Goal: Task Accomplishment & Management: Complete application form

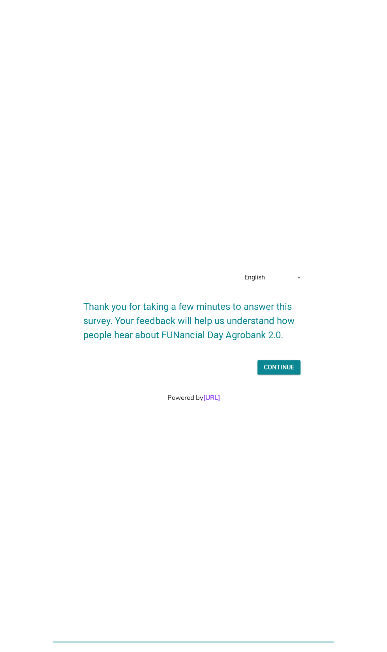
click at [281, 284] on div "English arrow_drop_down" at bounding box center [273, 277] width 59 height 13
click at [297, 326] on div "Bahasa Melayu" at bounding box center [274, 317] width 47 height 19
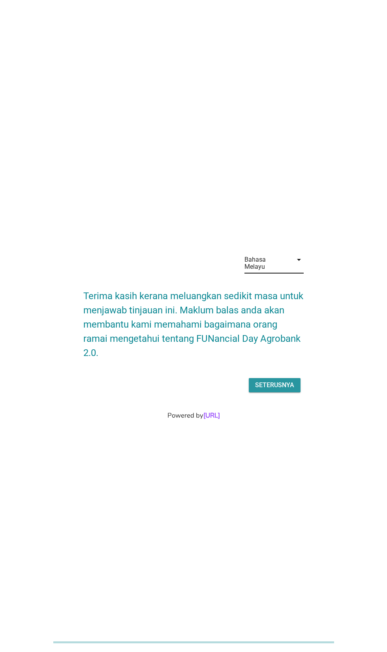
click at [277, 390] on div "Seterusnya" at bounding box center [274, 384] width 39 height 9
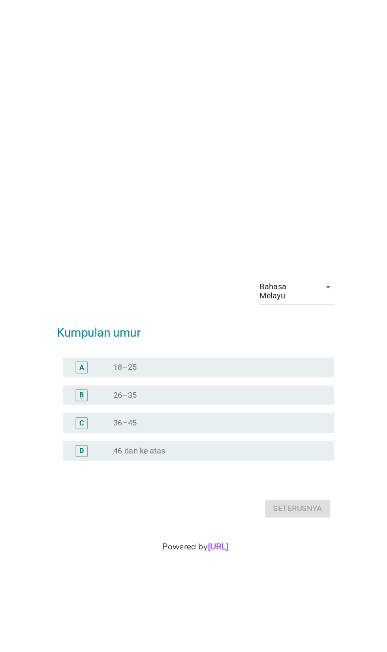
scroll to position [3, 0]
click at [286, 242] on div "Bahasa Melayu" at bounding box center [265, 235] width 43 height 14
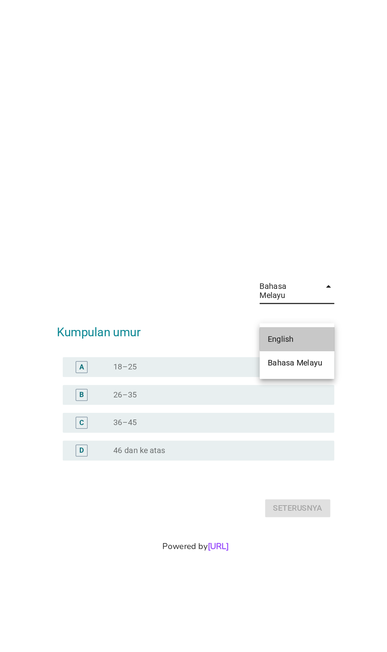
click at [296, 275] on div "English" at bounding box center [274, 273] width 47 height 9
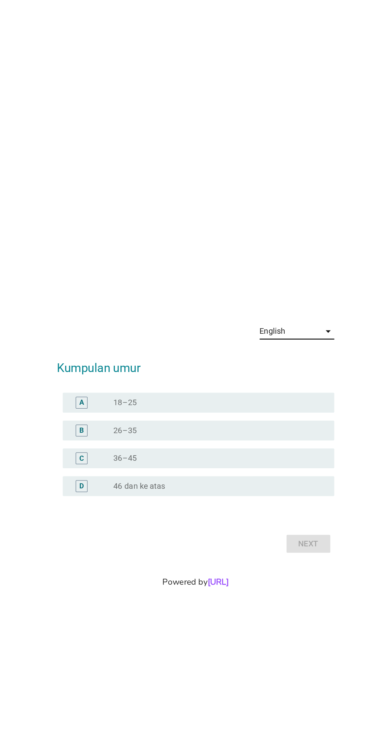
scroll to position [0, 0]
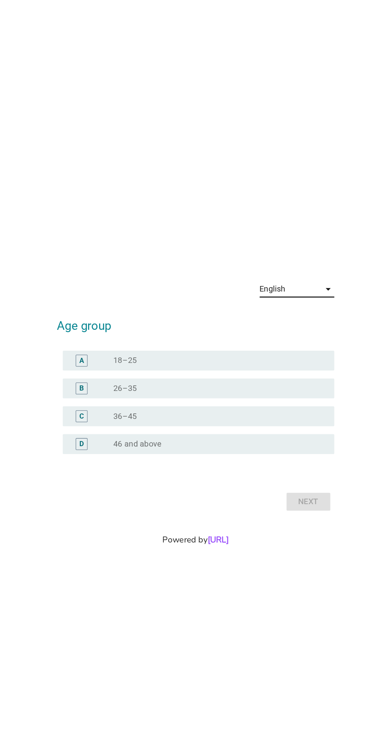
click at [296, 290] on div "English arrow_drop_down" at bounding box center [273, 284] width 59 height 13
click at [297, 350] on div "Bahasa Melayu" at bounding box center [274, 346] width 47 height 9
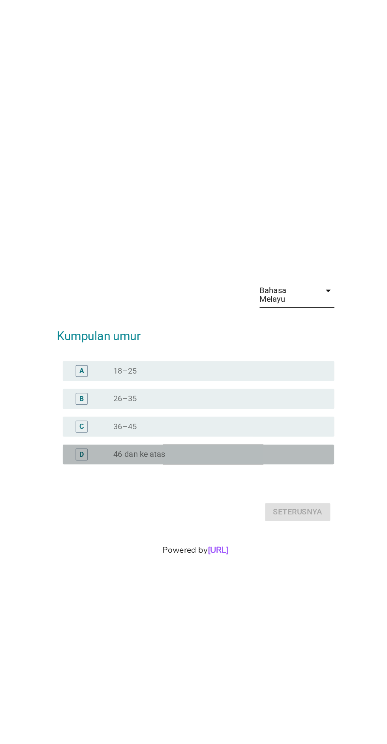
click at [238, 415] on div "radio_button_unchecked 46 dan ke atas" at bounding box center [209, 411] width 163 height 8
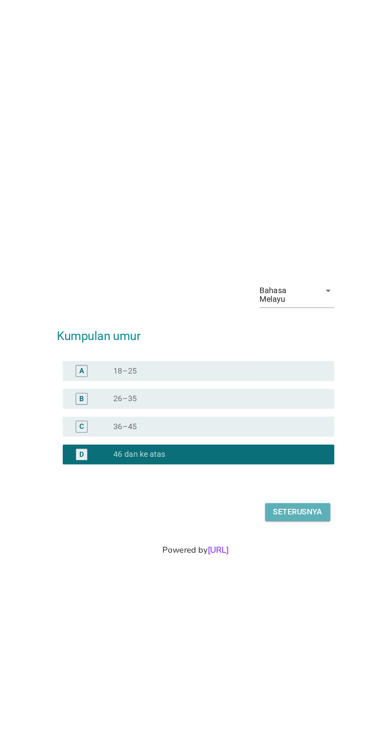
click at [284, 461] on div "Seterusnya" at bounding box center [274, 456] width 39 height 9
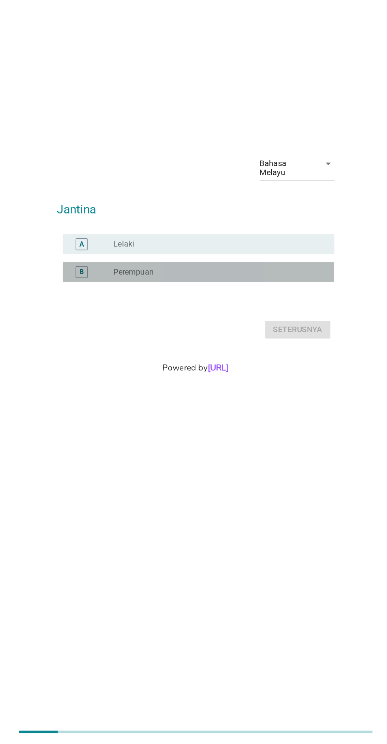
scroll to position [111, 0]
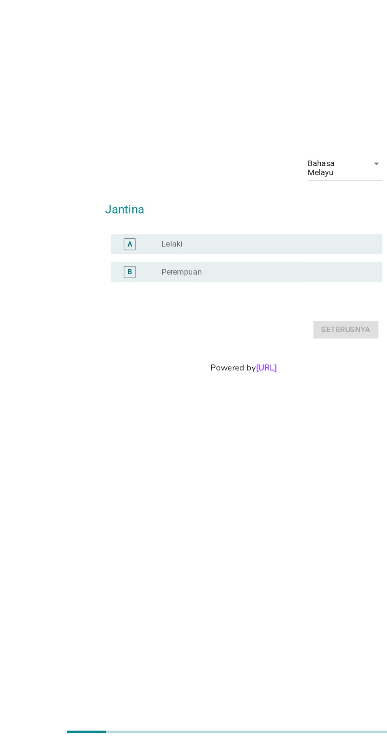
click at [238, 343] on div "radio_button_unchecked Lelaki" at bounding box center [209, 347] width 163 height 8
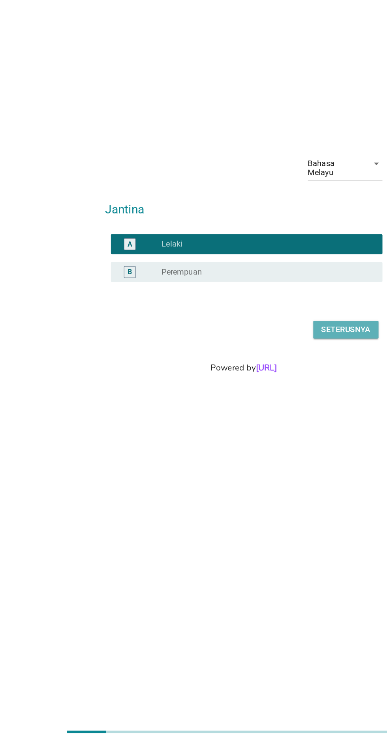
click at [290, 410] on div "Seterusnya" at bounding box center [274, 414] width 39 height 9
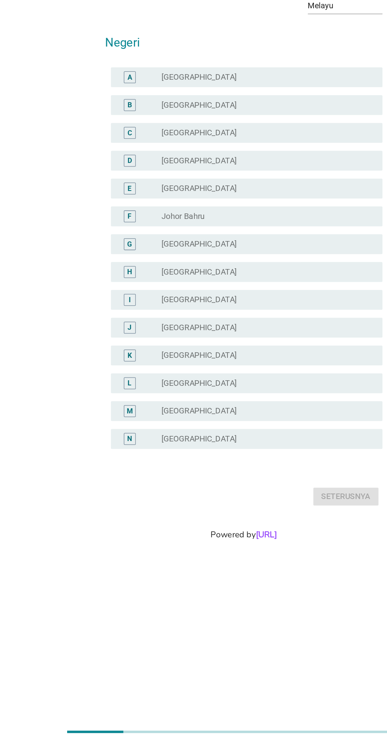
scroll to position [0, 0]
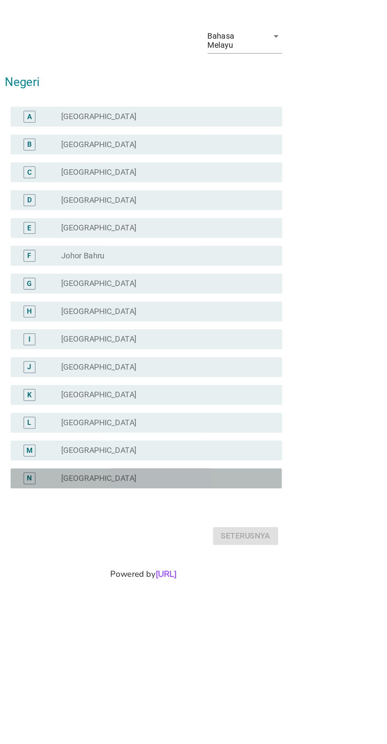
click at [222, 525] on div "radio_button_unchecked [GEOGRAPHIC_DATA]" at bounding box center [209, 521] width 163 height 8
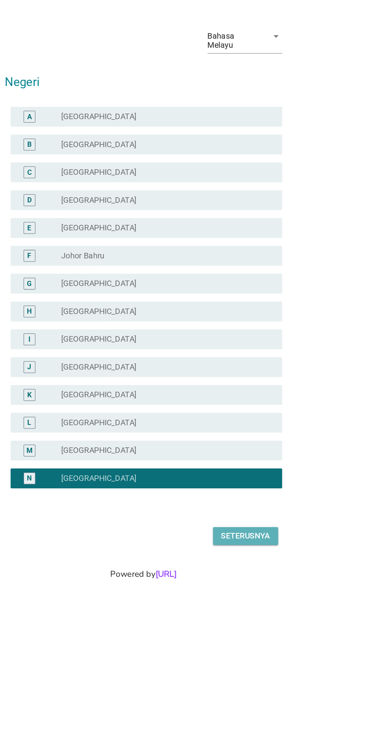
click at [289, 572] on div "Seterusnya" at bounding box center [274, 566] width 39 height 9
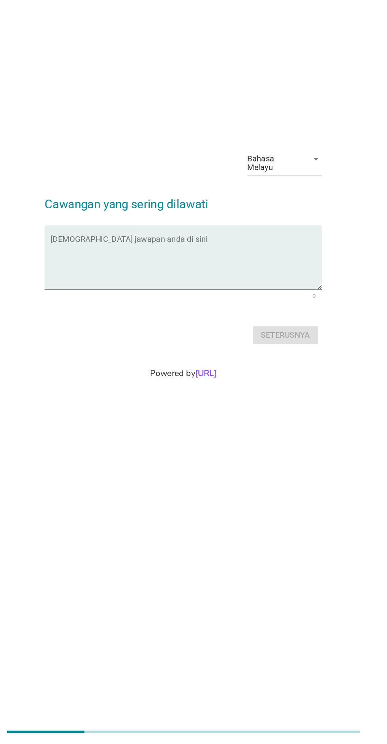
click at [133, 342] on textarea "Isikan jawapan anda di sini" at bounding box center [195, 362] width 215 height 41
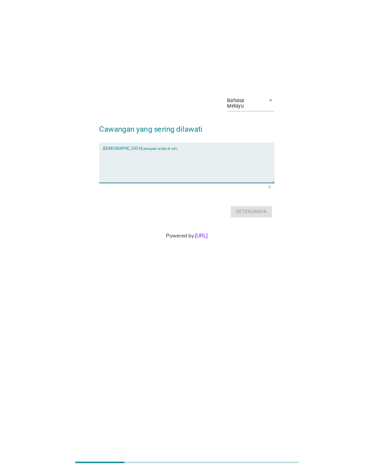
scroll to position [112, 0]
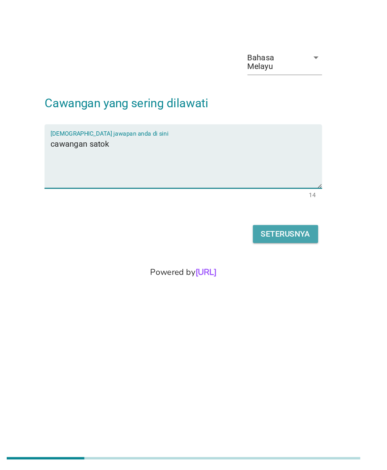
type textarea "cawangan satok"
click at [289, 278] on div "Seterusnya" at bounding box center [274, 282] width 39 height 9
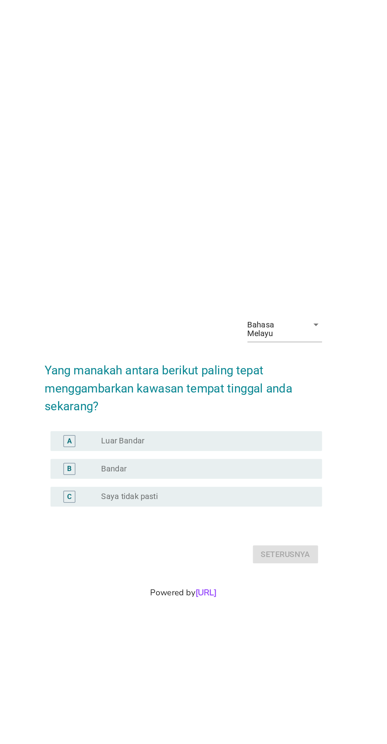
scroll to position [0, 0]
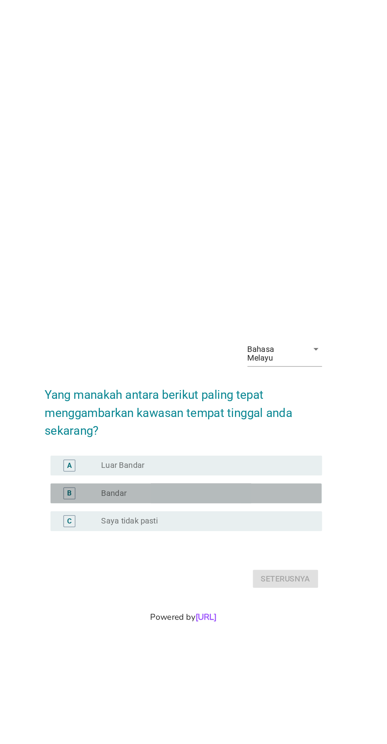
click at [223, 396] on div "radio_button_unchecked Bandar" at bounding box center [209, 392] width 163 height 8
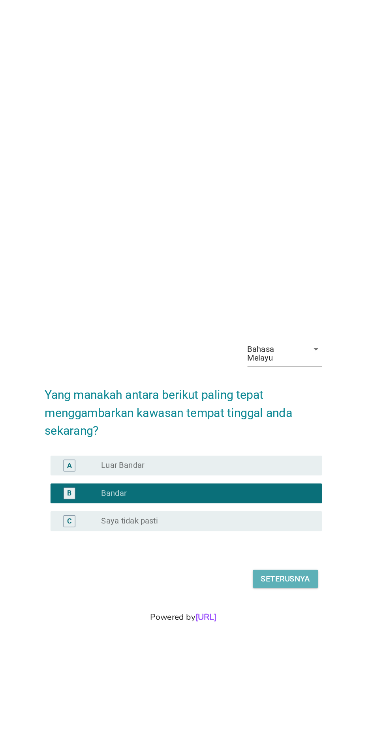
click at [274, 465] on div "Seterusnya" at bounding box center [274, 459] width 39 height 9
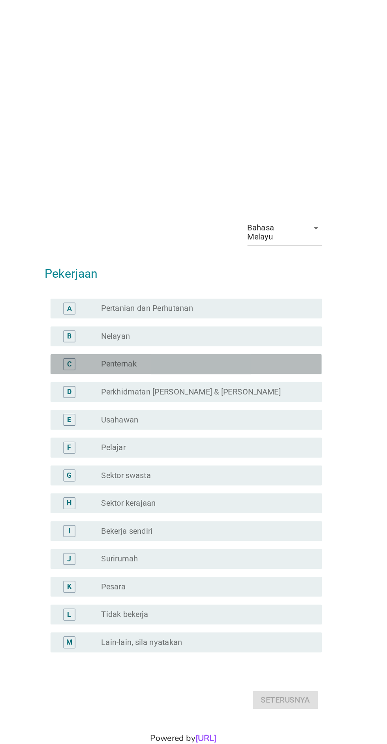
click at [253, 293] on div "radio_button_unchecked Penternak" at bounding box center [209, 289] width 163 height 8
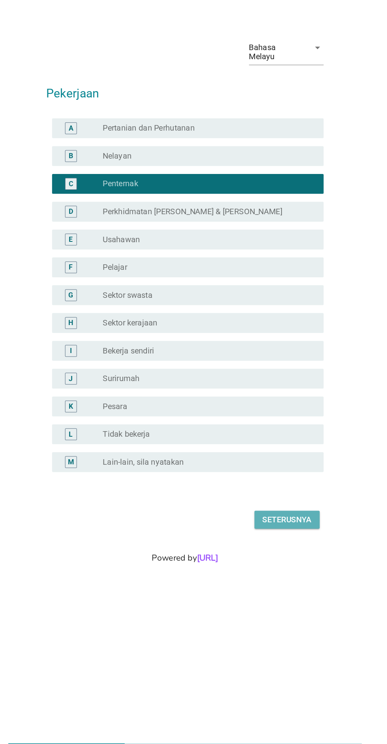
click at [270, 561] on div "Seterusnya" at bounding box center [274, 555] width 39 height 9
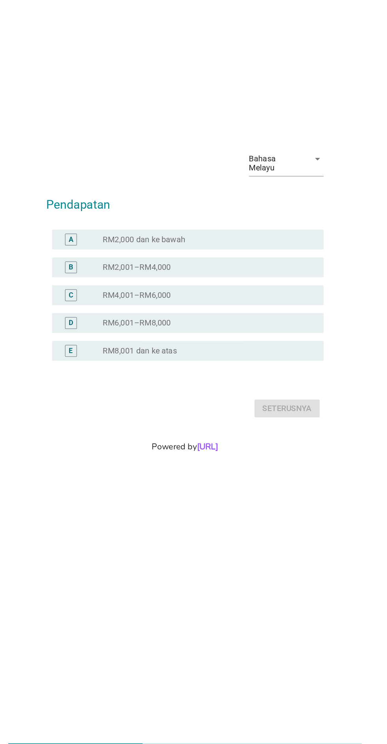
scroll to position [95, 0]
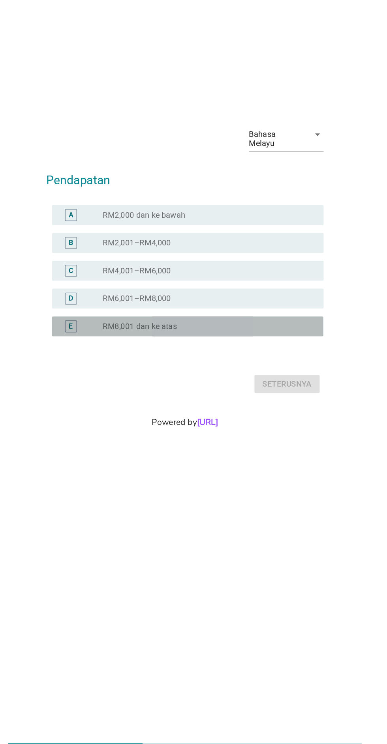
click at [116, 398] on div "E" at bounding box center [111, 402] width 34 height 9
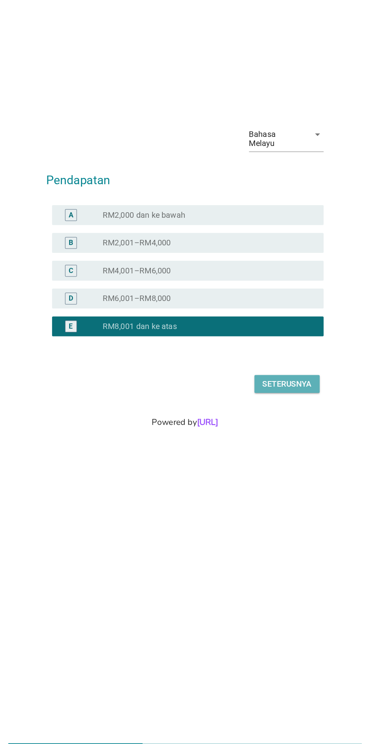
click at [287, 444] on div "Seterusnya" at bounding box center [274, 448] width 39 height 9
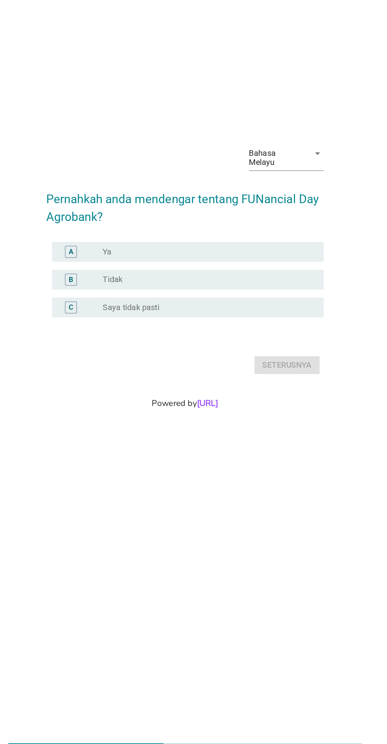
scroll to position [24, 0]
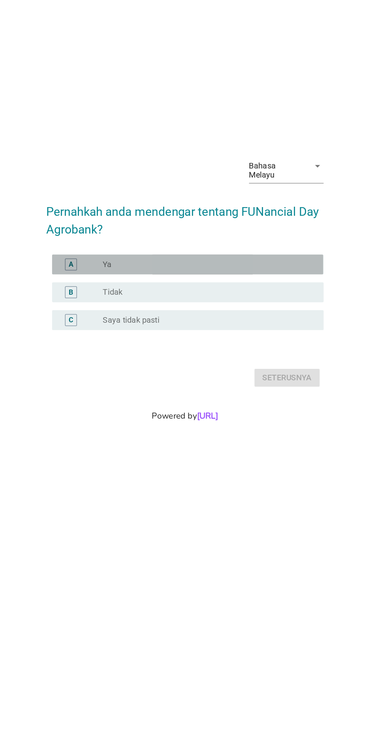
click at [133, 347] on label "Ya" at bounding box center [131, 343] width 7 height 8
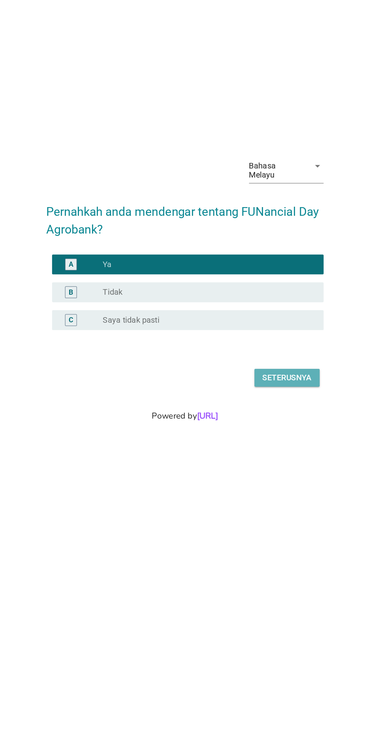
click at [293, 438] on div "Seterusnya" at bounding box center [274, 433] width 39 height 9
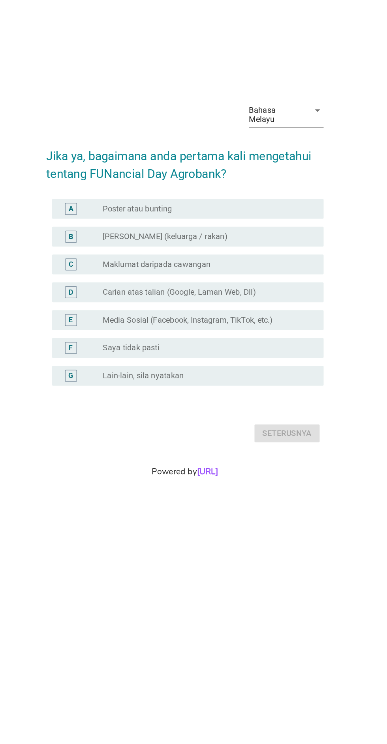
scroll to position [0, 0]
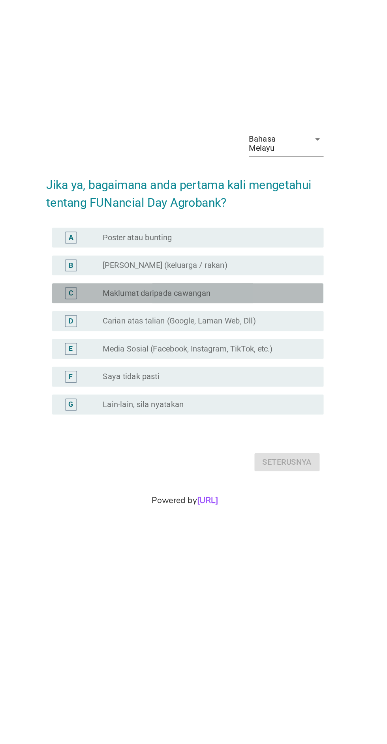
click at [270, 367] on div "radio_button_unchecked Maklumat daripada cawangan" at bounding box center [209, 363] width 163 height 8
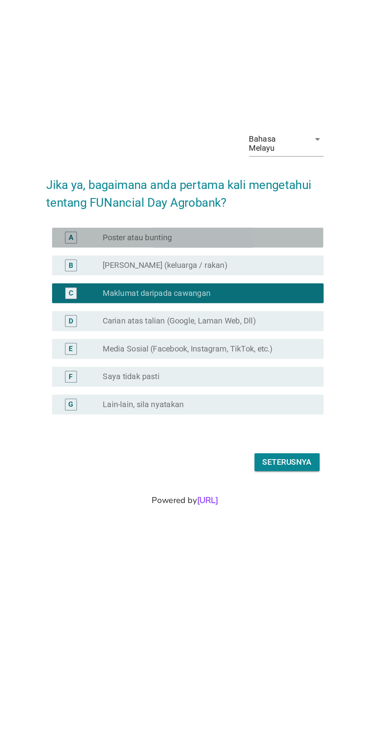
click at [264, 326] on div "A radio_button_unchecked Poster atau bunting" at bounding box center [195, 319] width 215 height 16
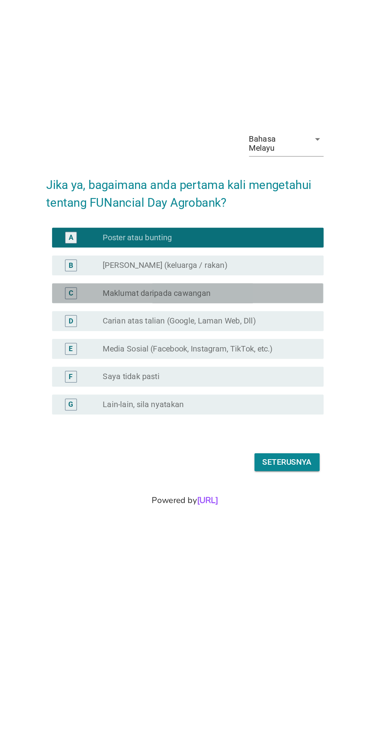
click at [260, 367] on div "radio_button_unchecked Maklumat daripada cawangan" at bounding box center [209, 363] width 163 height 8
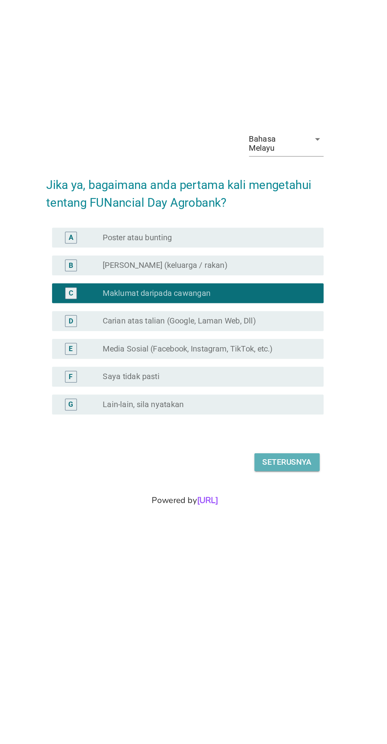
click at [277, 502] on div "Seterusnya" at bounding box center [274, 496] width 39 height 9
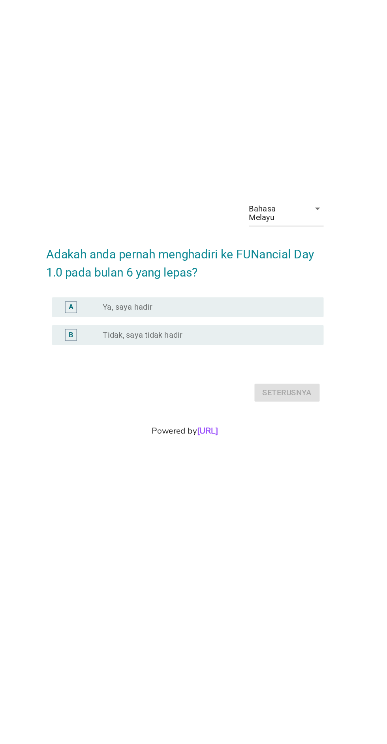
scroll to position [70, 0]
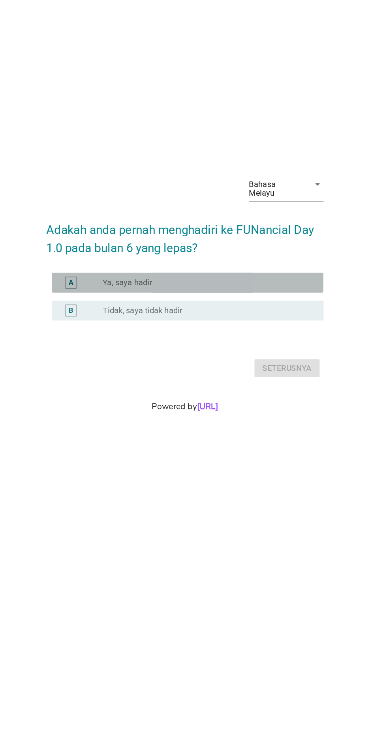
click at [243, 358] on div "A radio_button_unchecked Ya, saya hadir" at bounding box center [195, 355] width 215 height 16
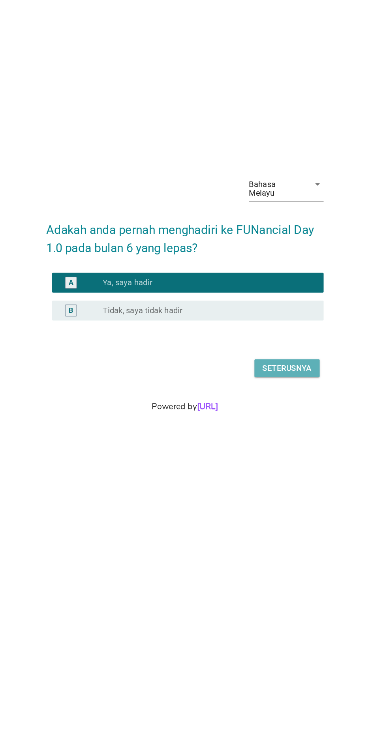
click at [290, 427] on div "Seterusnya" at bounding box center [274, 422] width 39 height 9
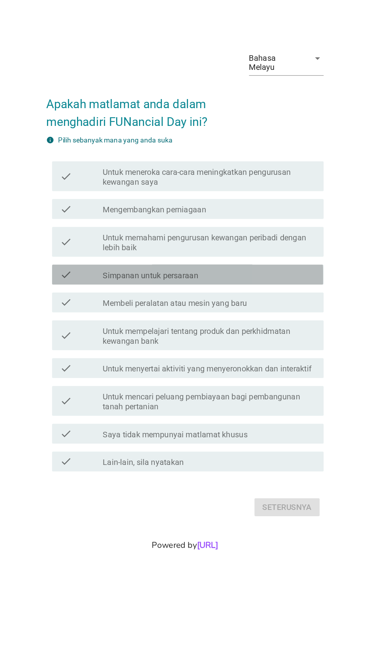
scroll to position [48, 0]
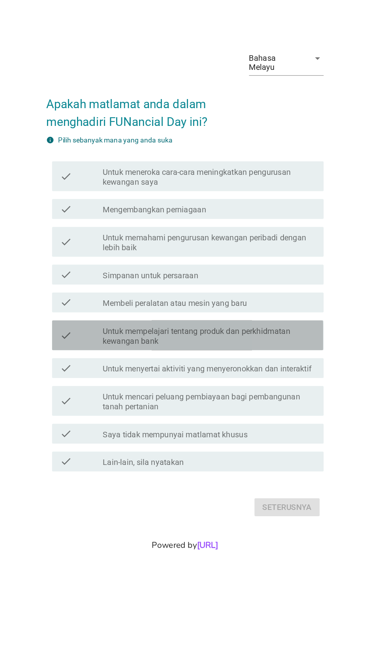
click at [272, 354] on label "Untuk mempelajari tentang produk dan perkhidmatan kewangan bank" at bounding box center [212, 346] width 169 height 16
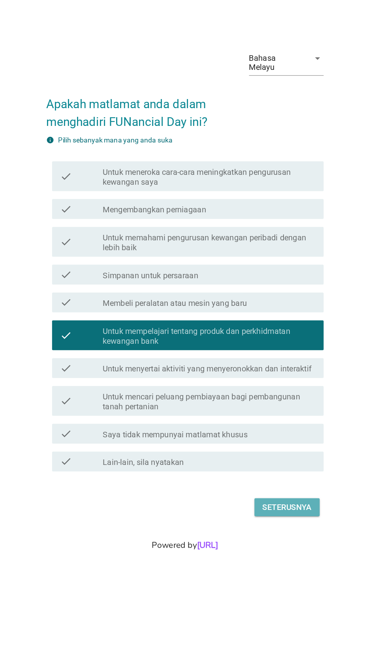
click at [283, 486] on div "Seterusnya" at bounding box center [274, 481] width 39 height 9
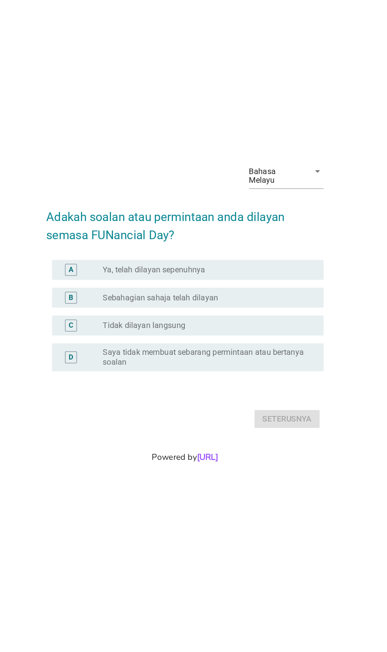
scroll to position [98, 0]
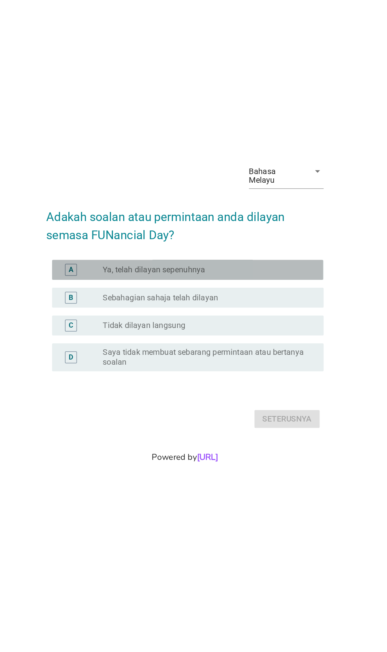
click at [282, 279] on div "radio_button_unchecked Ya, telah dilayan sepenuhnya" at bounding box center [209, 283] width 163 height 8
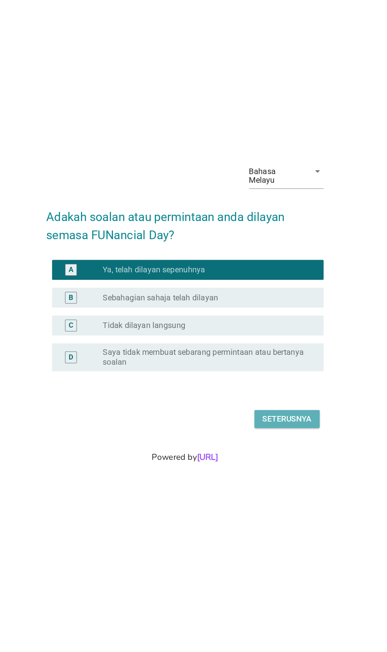
click at [276, 397] on div "Seterusnya" at bounding box center [274, 401] width 39 height 9
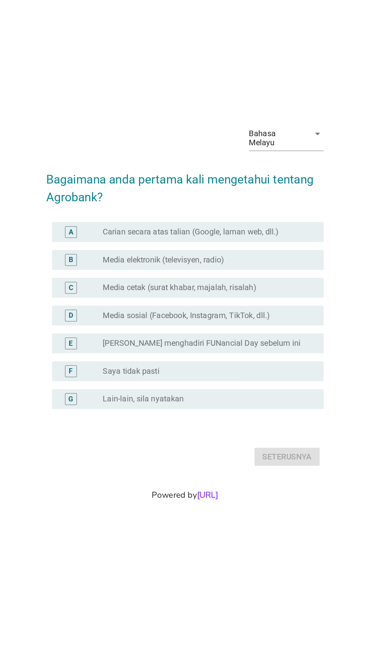
scroll to position [0, 0]
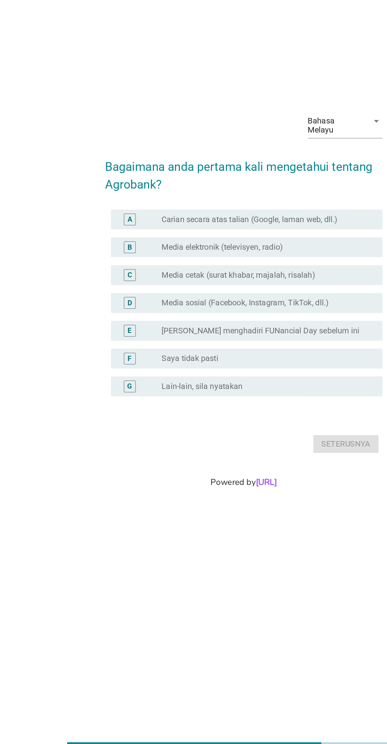
click at [217, 411] on label "[PERSON_NAME] menghadiri FUNancial Day sebelum ini" at bounding box center [206, 407] width 157 height 8
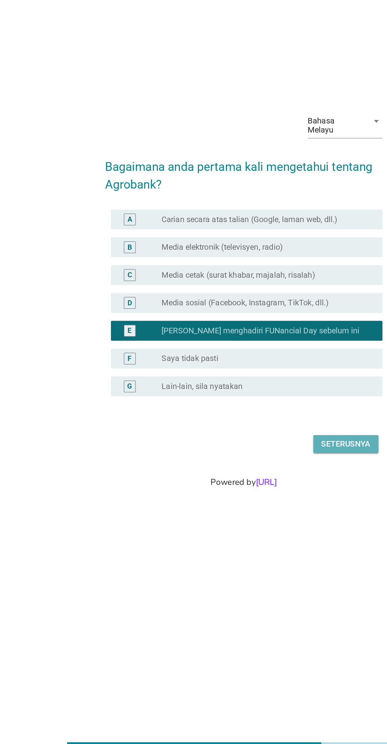
click at [275, 502] on div "Seterusnya" at bounding box center [274, 496] width 39 height 9
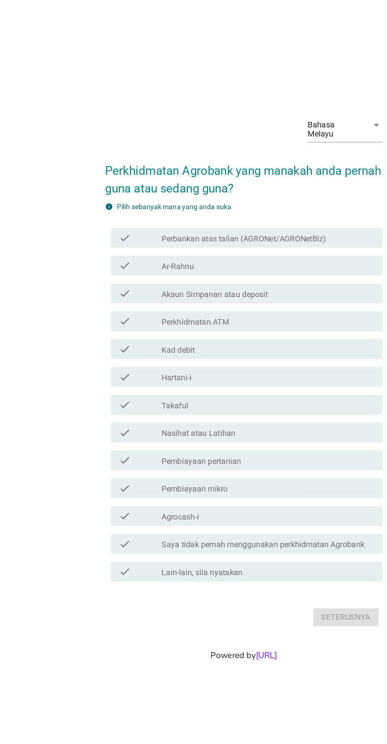
click at [215, 400] on div "check_box_outline_blank Takaful" at bounding box center [212, 395] width 169 height 9
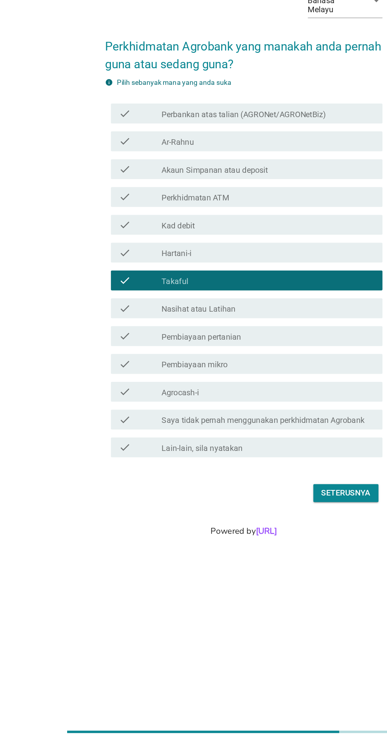
scroll to position [72, 0]
click at [262, 550] on div "Seterusnya" at bounding box center [274, 544] width 39 height 9
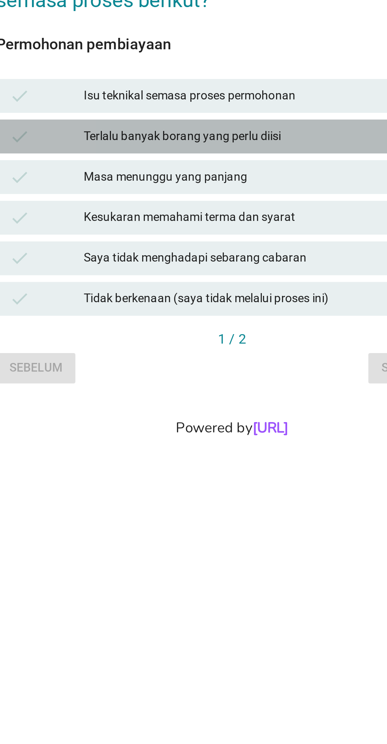
scroll to position [19, 0]
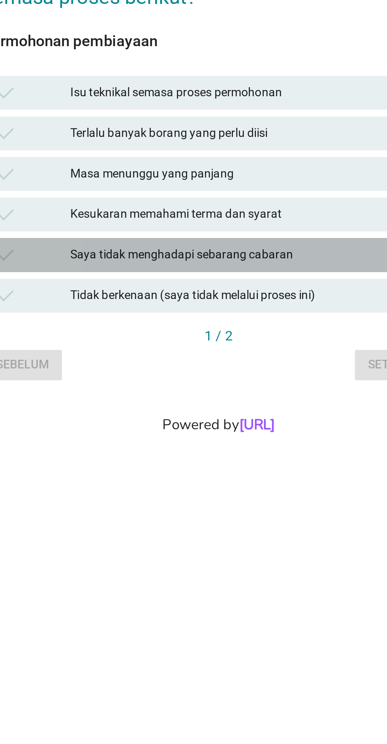
click at [243, 416] on div "Saya tidak menghadapi sebarang cabaran" at bounding box center [210, 410] width 173 height 9
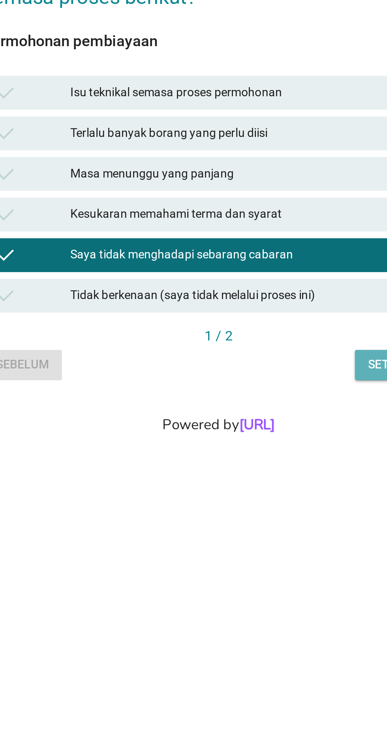
click at [263, 466] on div "Seterusnya" at bounding box center [280, 462] width 34 height 8
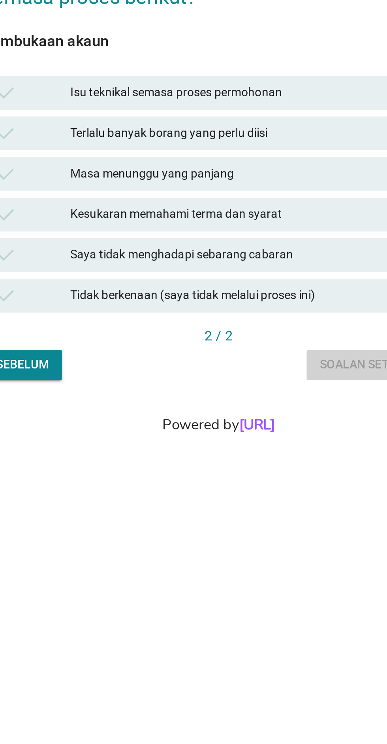
scroll to position [0, 0]
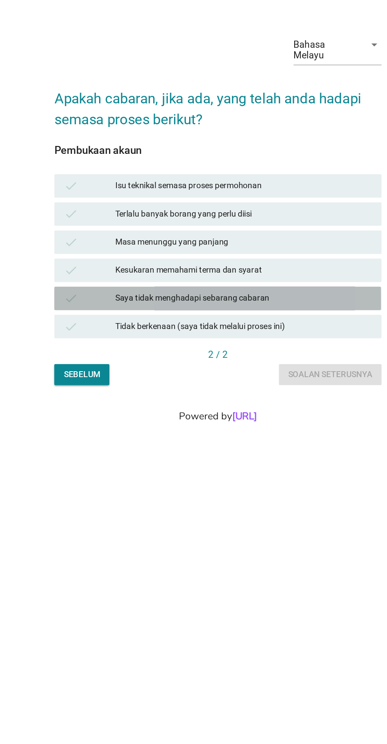
click at [279, 435] on div "Saya tidak menghadapi sebarang cabaran" at bounding box center [210, 429] width 173 height 9
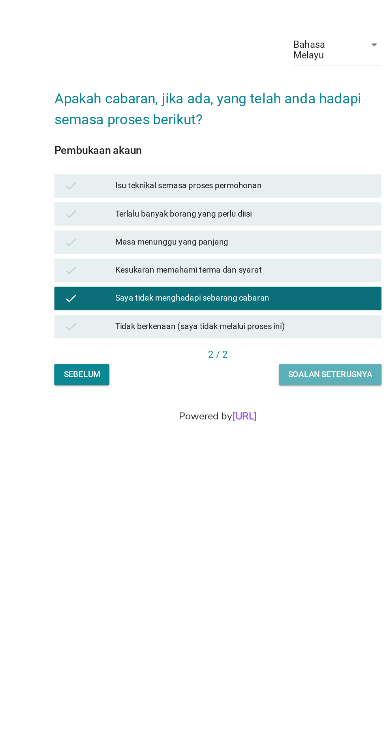
click at [277, 485] on div "Soalan seterusnya" at bounding box center [269, 481] width 56 height 8
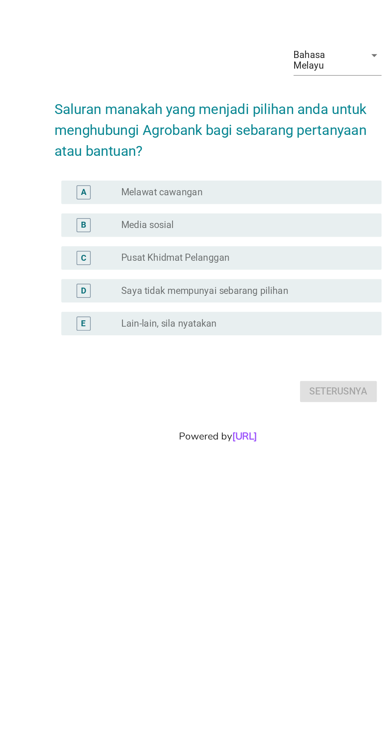
scroll to position [19, 0]
click at [248, 333] on div "radio_button_unchecked Melawat cawangan" at bounding box center [209, 329] width 163 height 8
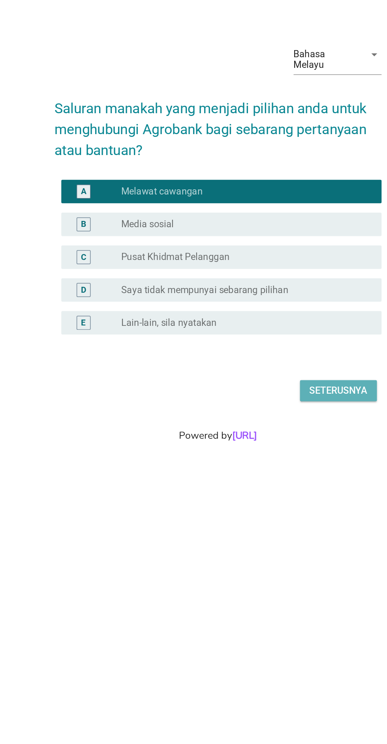
click at [271, 468] on div "Seterusnya" at bounding box center [274, 462] width 39 height 9
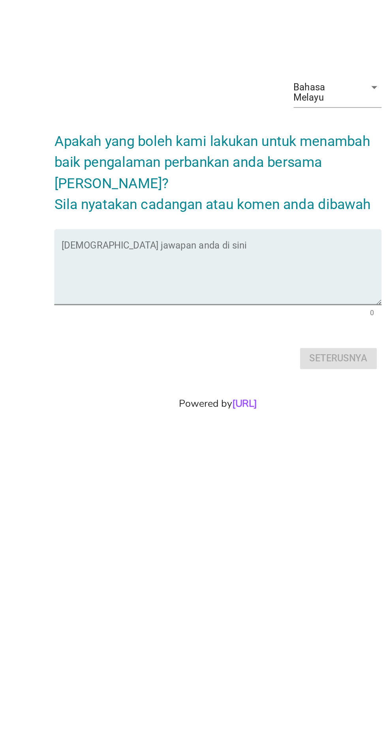
scroll to position [15, 0]
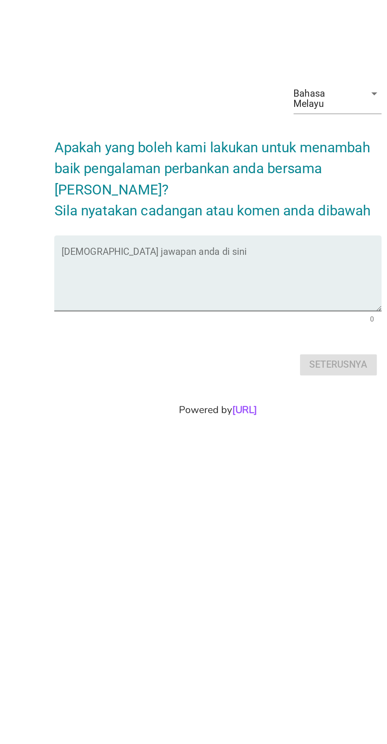
click at [153, 409] on textarea "Isikan jawapan anda di sini" at bounding box center [195, 388] width 215 height 41
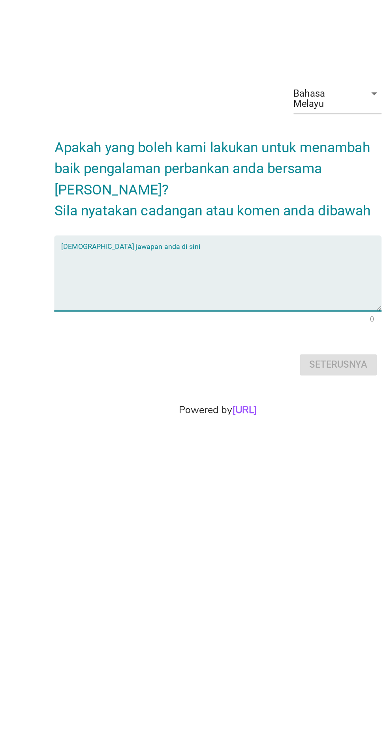
scroll to position [61, 0]
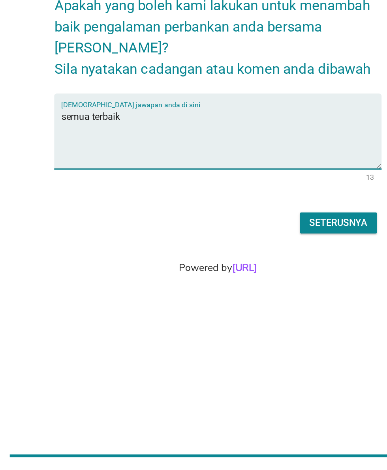
click at [115, 253] on textarea "semua terbaik" at bounding box center [195, 246] width 215 height 41
type textarea "semuanya terbaik"
click at [280, 309] on div "Seterusnya" at bounding box center [274, 303] width 39 height 9
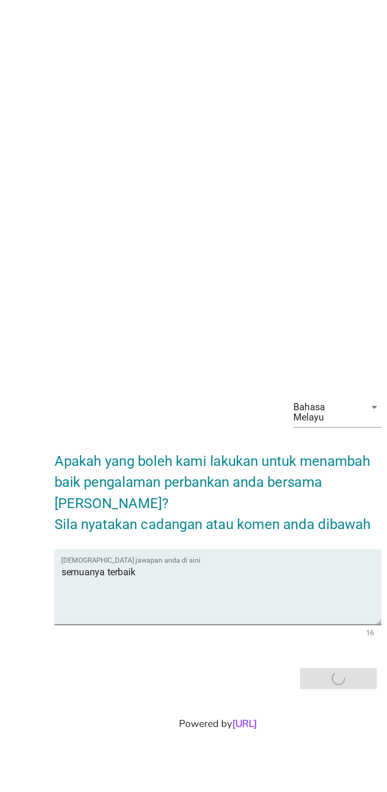
scroll to position [0, 0]
